Goal: Task Accomplishment & Management: Manage account settings

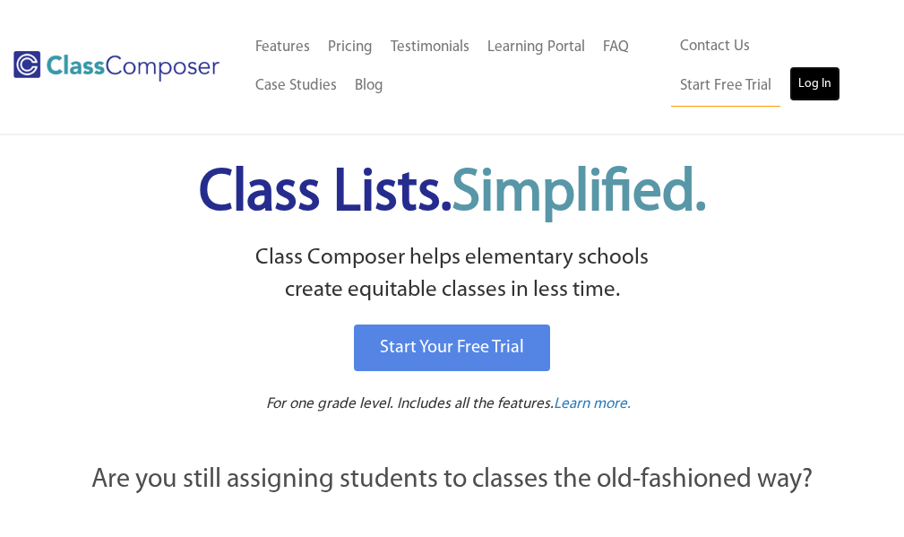
click at [790, 76] on link "Log In" at bounding box center [815, 84] width 51 height 36
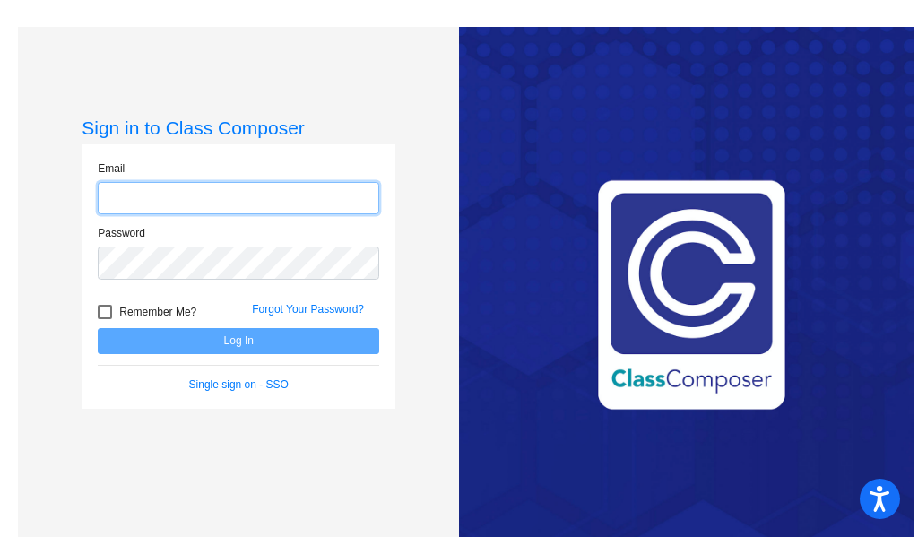
type input "[EMAIL_ADDRESS][DOMAIN_NAME]"
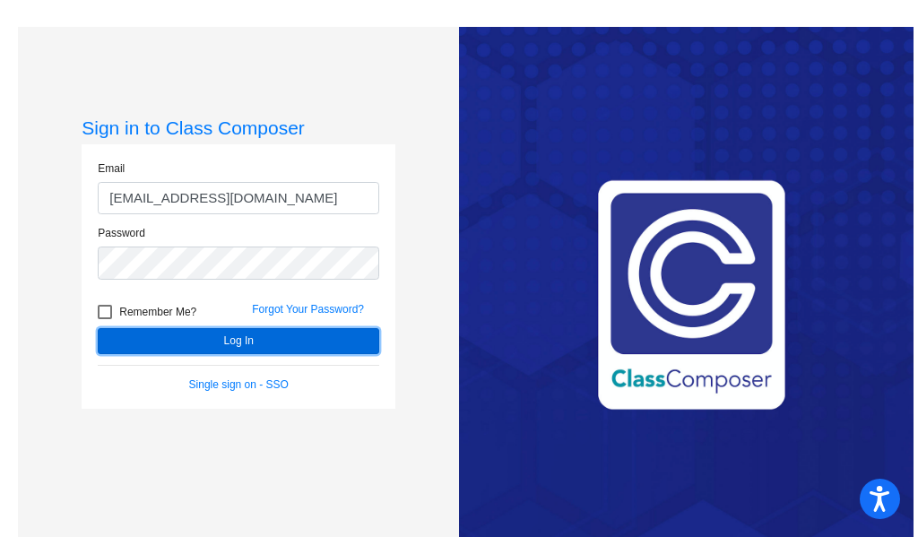
click at [271, 342] on button "Log In" at bounding box center [238, 341] width 281 height 26
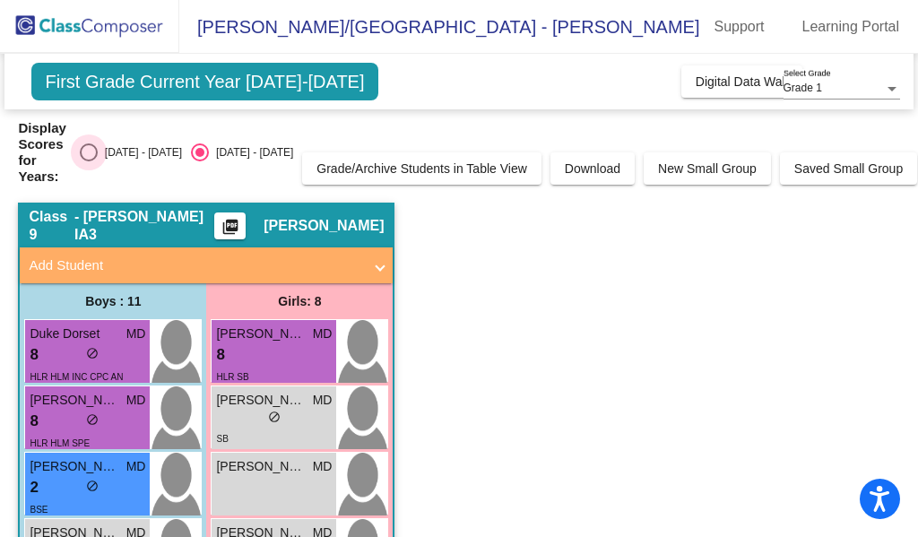
click at [98, 152] on div "Select an option" at bounding box center [89, 152] width 18 height 18
click at [89, 161] on input "[DATE] - [DATE]" at bounding box center [88, 161] width 1 height 1
radio input "true"
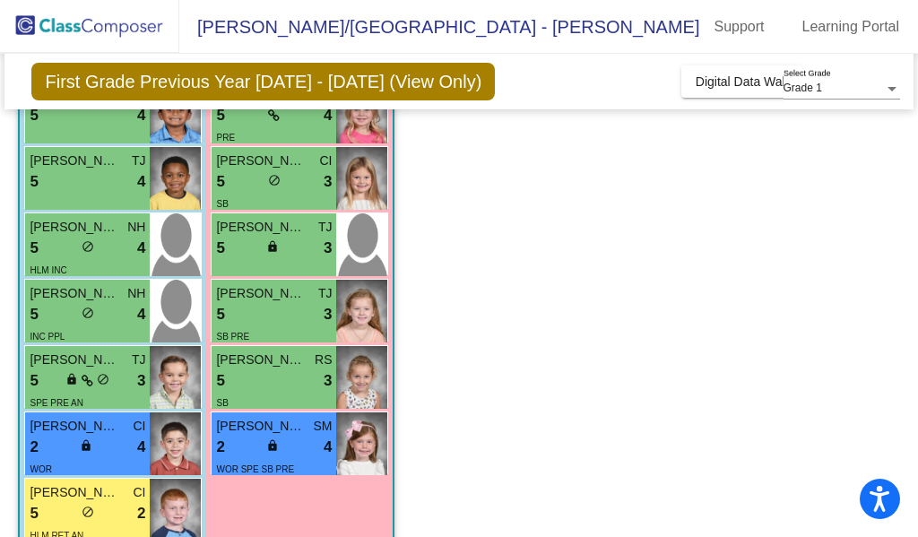
scroll to position [239, 0]
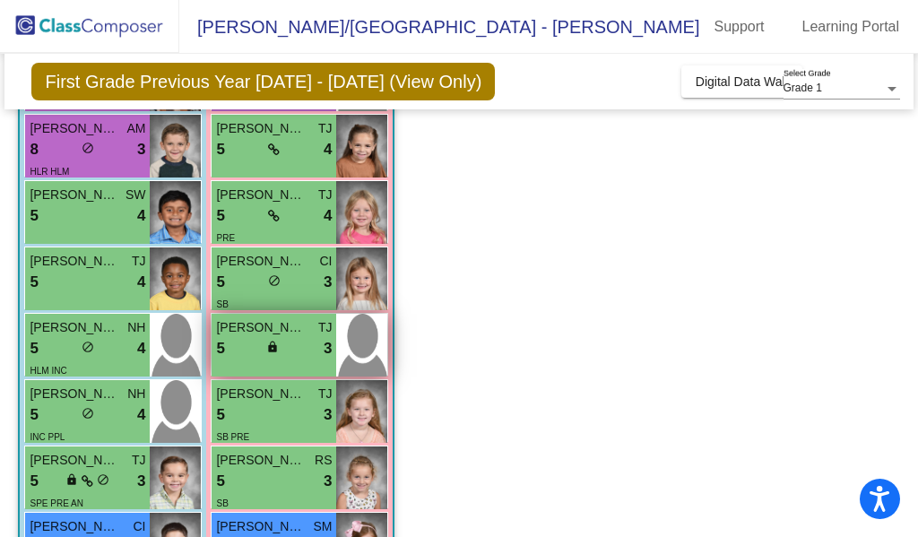
click at [298, 354] on div "5 lock do_not_disturb_alt 3" at bounding box center [274, 348] width 116 height 23
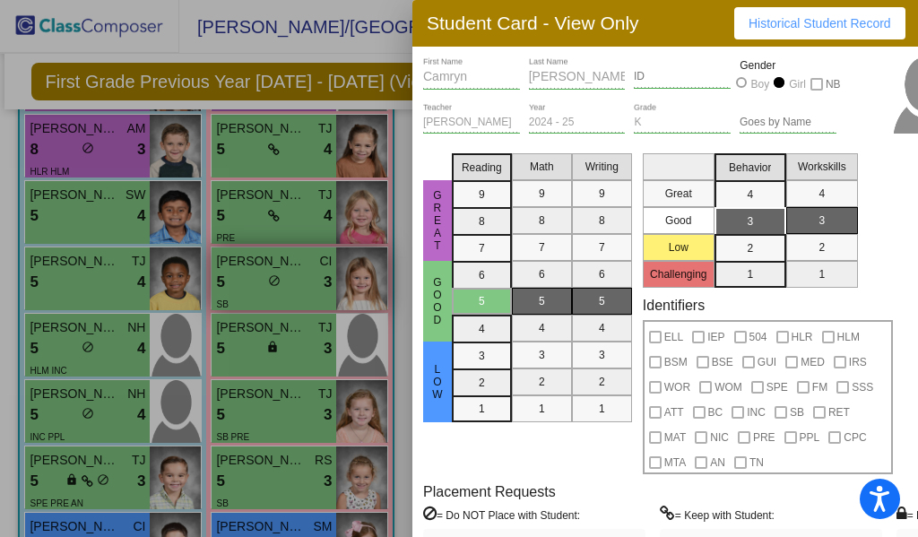
click at [359, 272] on div at bounding box center [459, 268] width 918 height 537
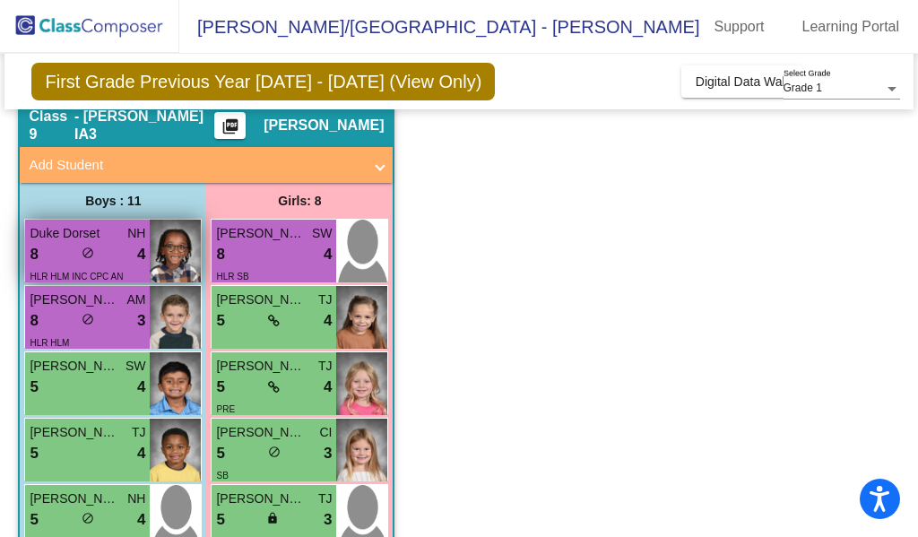
scroll to position [60, 0]
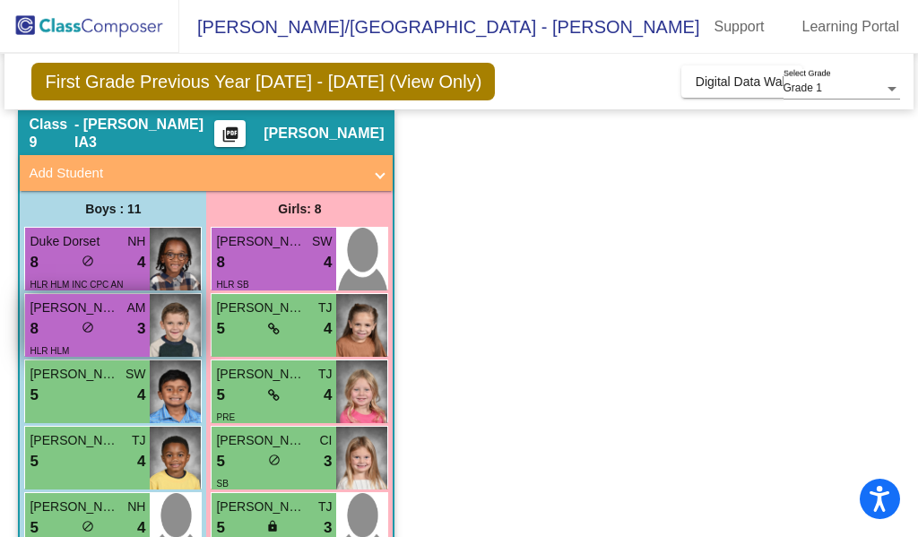
click at [120, 320] on div "8 lock do_not_disturb_alt 3" at bounding box center [88, 328] width 116 height 23
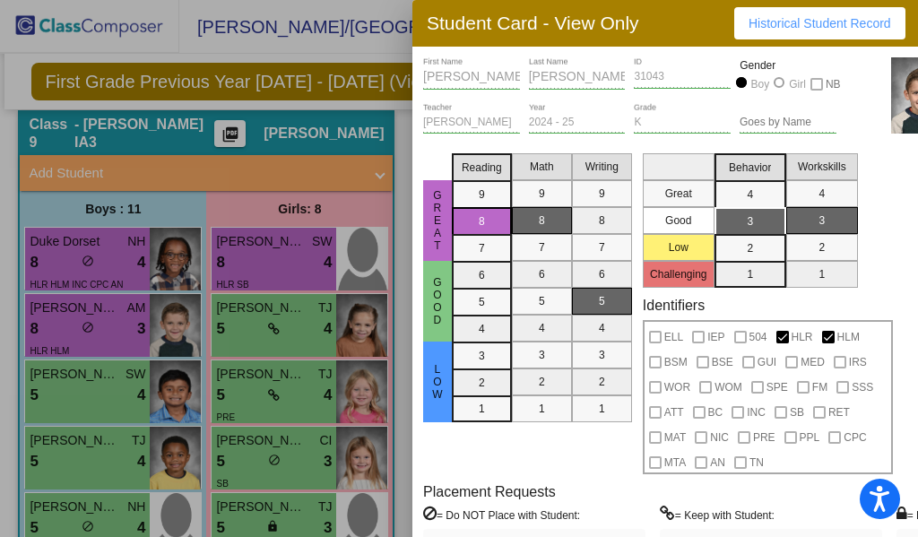
click at [290, 258] on div at bounding box center [459, 268] width 918 height 537
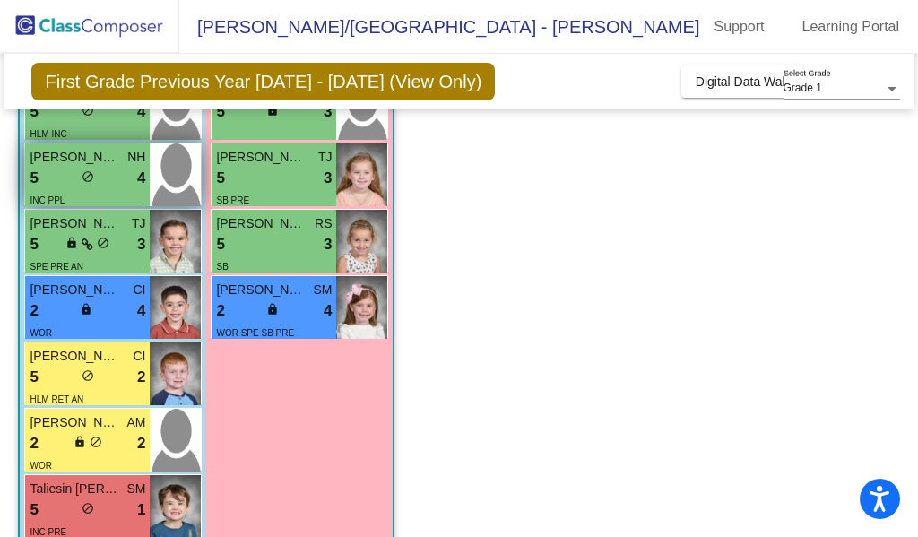
scroll to position [508, 0]
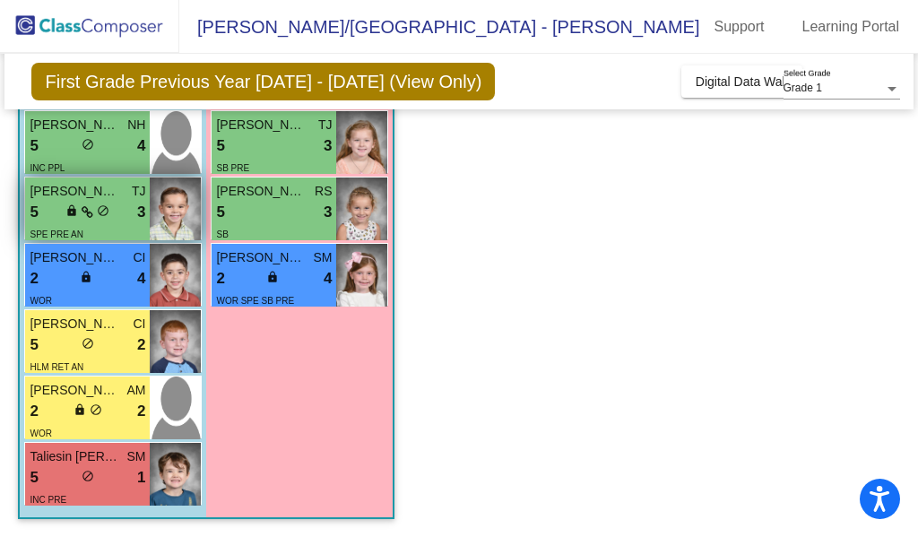
click at [119, 229] on div "SPE PRE AN" at bounding box center [88, 233] width 116 height 19
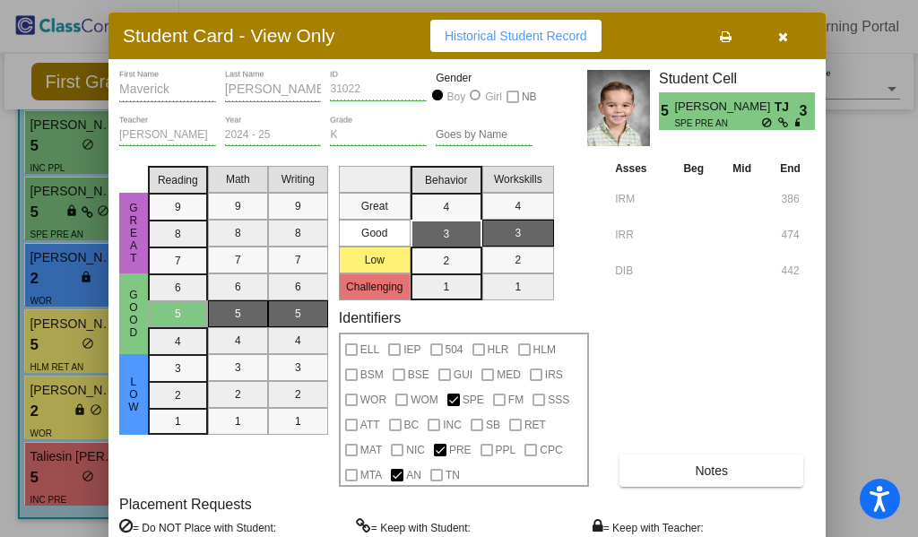
drag, startPoint x: 676, startPoint y: 9, endPoint x: 371, endPoint y: 22, distance: 305.0
click at [371, 22] on div "Student Card - View Only Historical Student Record" at bounding box center [466, 36] width 717 height 47
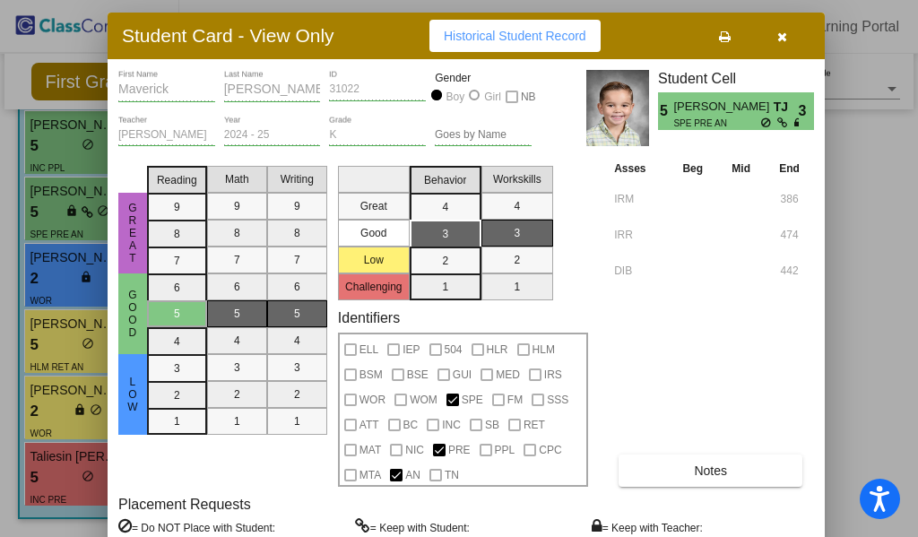
click at [778, 37] on icon "button" at bounding box center [782, 36] width 10 height 13
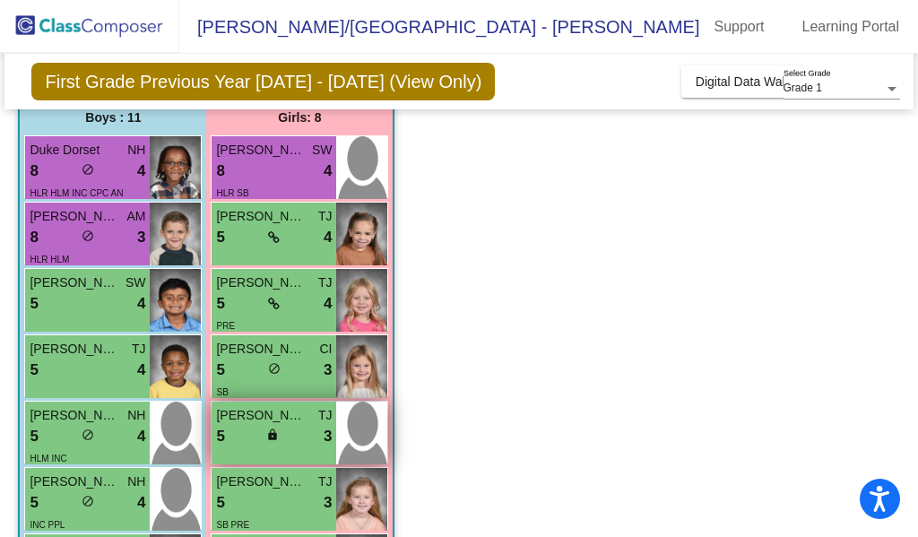
scroll to position [150, 0]
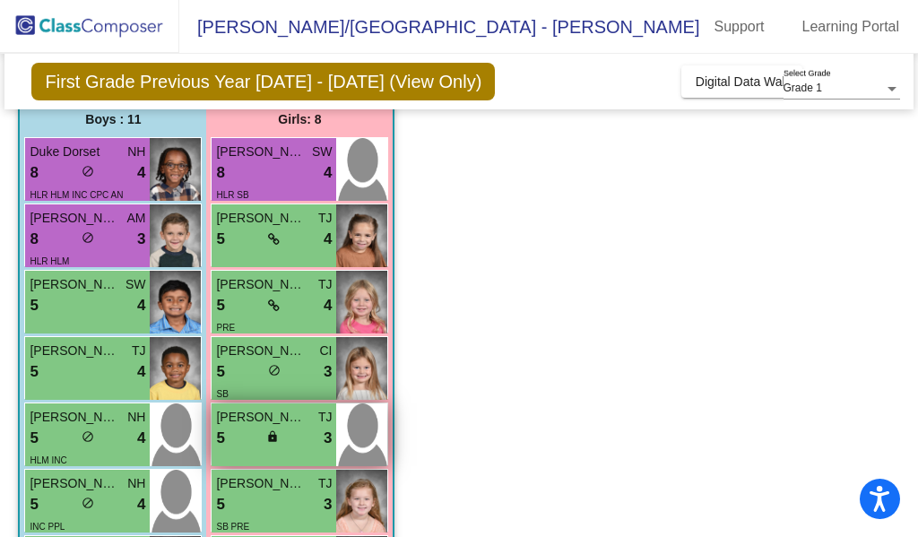
click at [298, 441] on div "5 lock do_not_disturb_alt 3" at bounding box center [274, 438] width 116 height 23
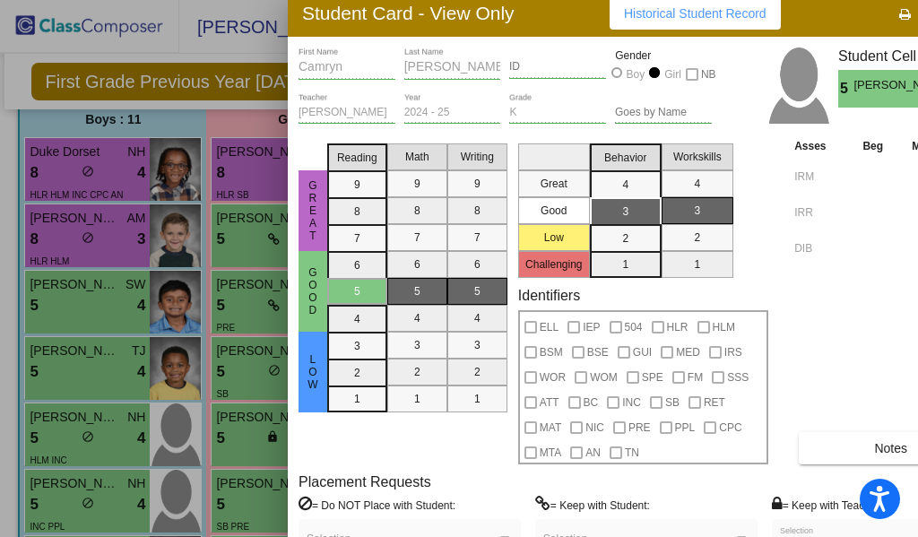
drag, startPoint x: 673, startPoint y: 20, endPoint x: 490, endPoint y: 16, distance: 182.9
click at [490, 16] on div "Student Card - View Only Historical Student Record" at bounding box center [646, 13] width 717 height 47
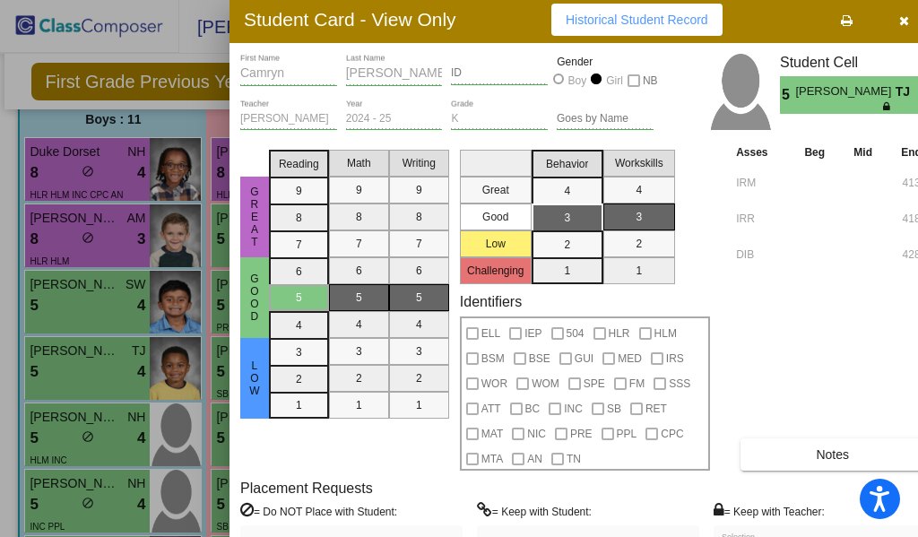
click at [904, 27] on icon "button" at bounding box center [904, 20] width 10 height 13
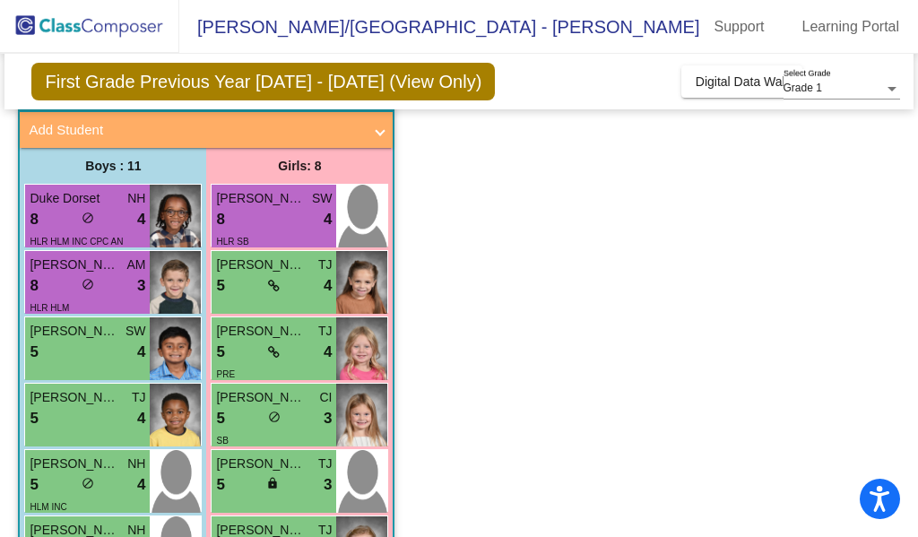
scroll to position [60, 0]
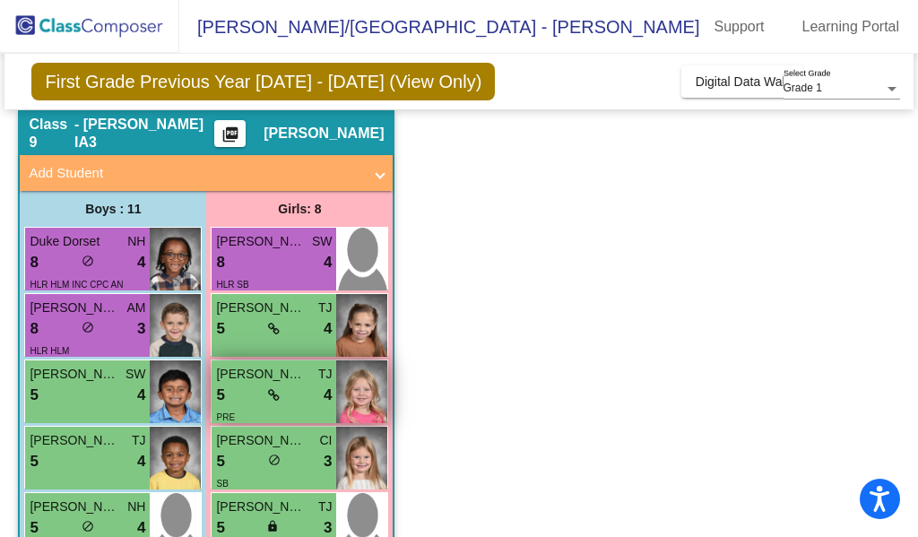
click at [282, 394] on div "5 lock do_not_disturb_alt 4" at bounding box center [274, 395] width 116 height 23
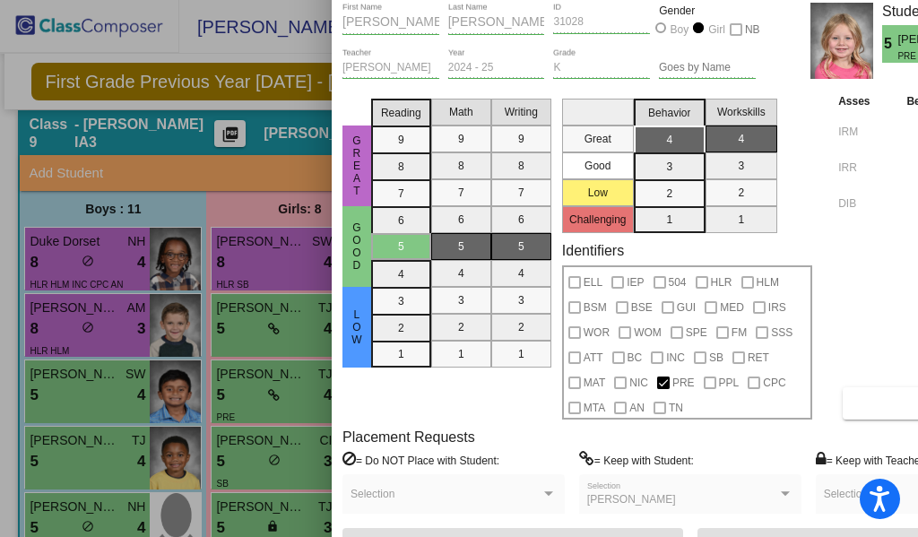
drag, startPoint x: 671, startPoint y: 10, endPoint x: 609, endPoint y: -38, distance: 78.0
click at [609, 0] on html "Accessibility Screen-Reader Guide, Feedback, and Issue Reporting | New window […" at bounding box center [459, 268] width 918 height 537
